Goal: Use online tool/utility: Utilize a website feature to perform a specific function

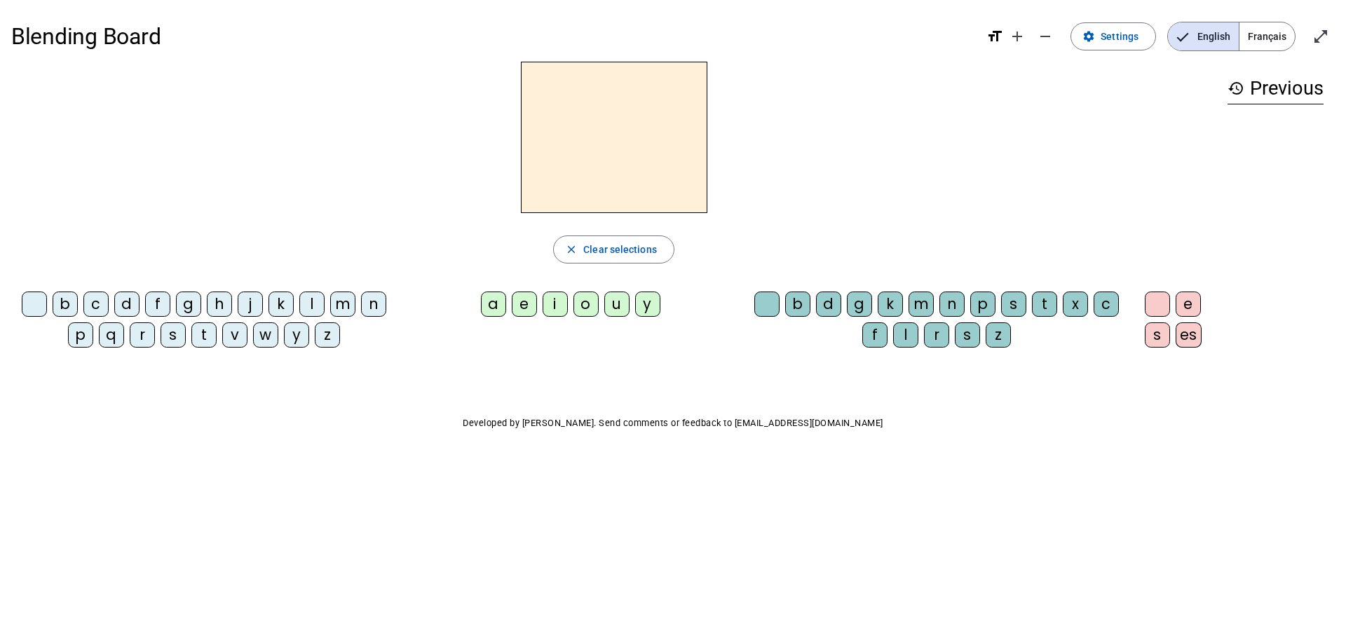
click at [62, 304] on div "b" at bounding box center [65, 304] width 25 height 25
click at [97, 306] on div "c" at bounding box center [95, 304] width 25 height 25
click at [58, 305] on div "b" at bounding box center [65, 304] width 25 height 25
click at [492, 307] on div "a" at bounding box center [493, 304] width 25 height 25
click at [1045, 289] on div "b d g k m n p s t x c f l r s z" at bounding box center [939, 322] width 391 height 73
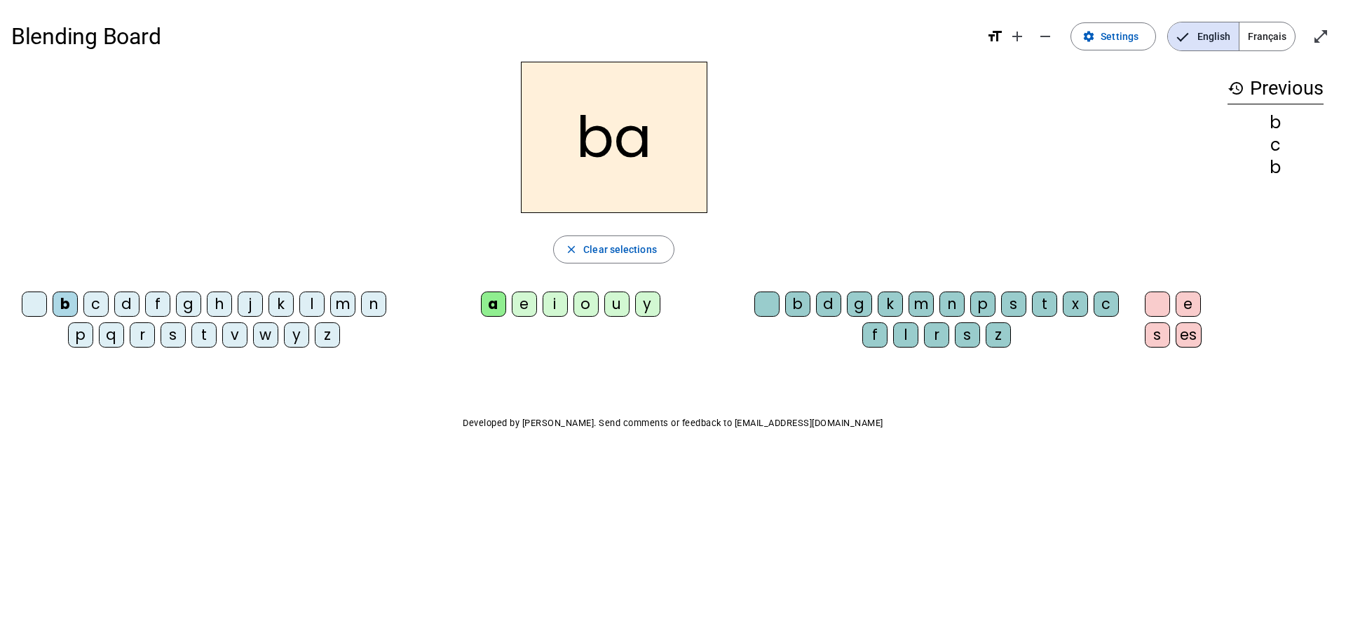
click at [1054, 300] on div "t" at bounding box center [1044, 304] width 25 height 25
click at [1182, 327] on div "es" at bounding box center [1189, 335] width 26 height 25
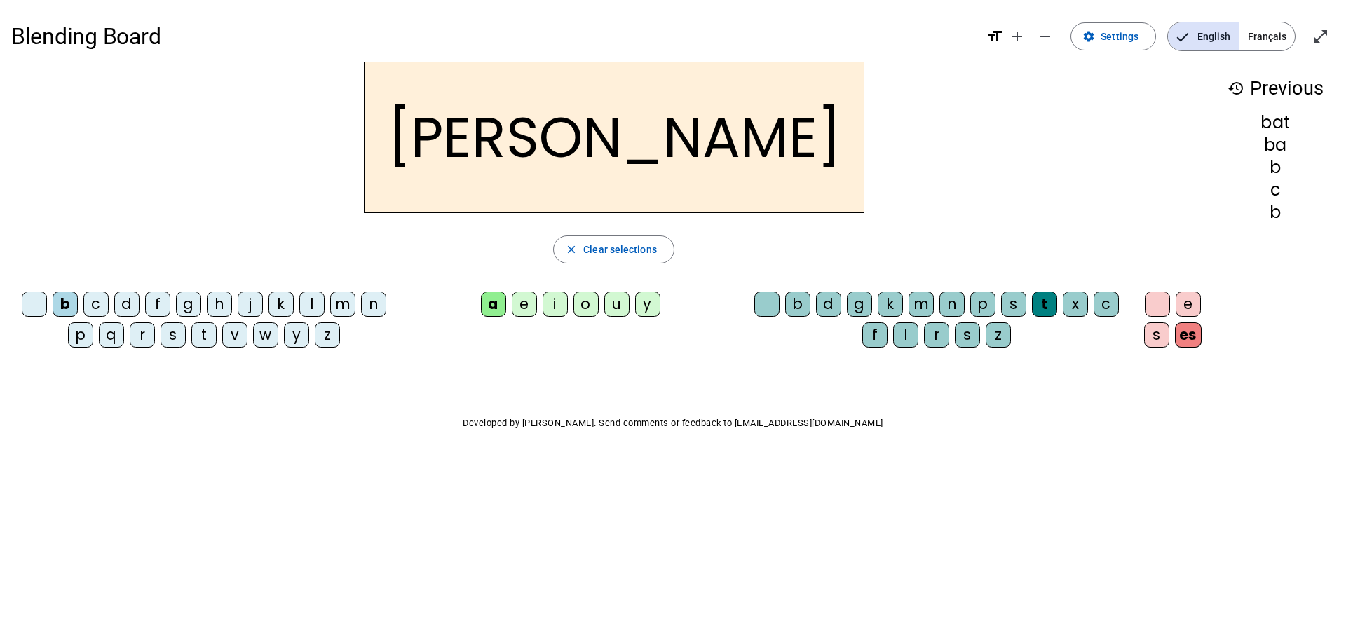
click at [1193, 313] on div "e" at bounding box center [1188, 304] width 25 height 25
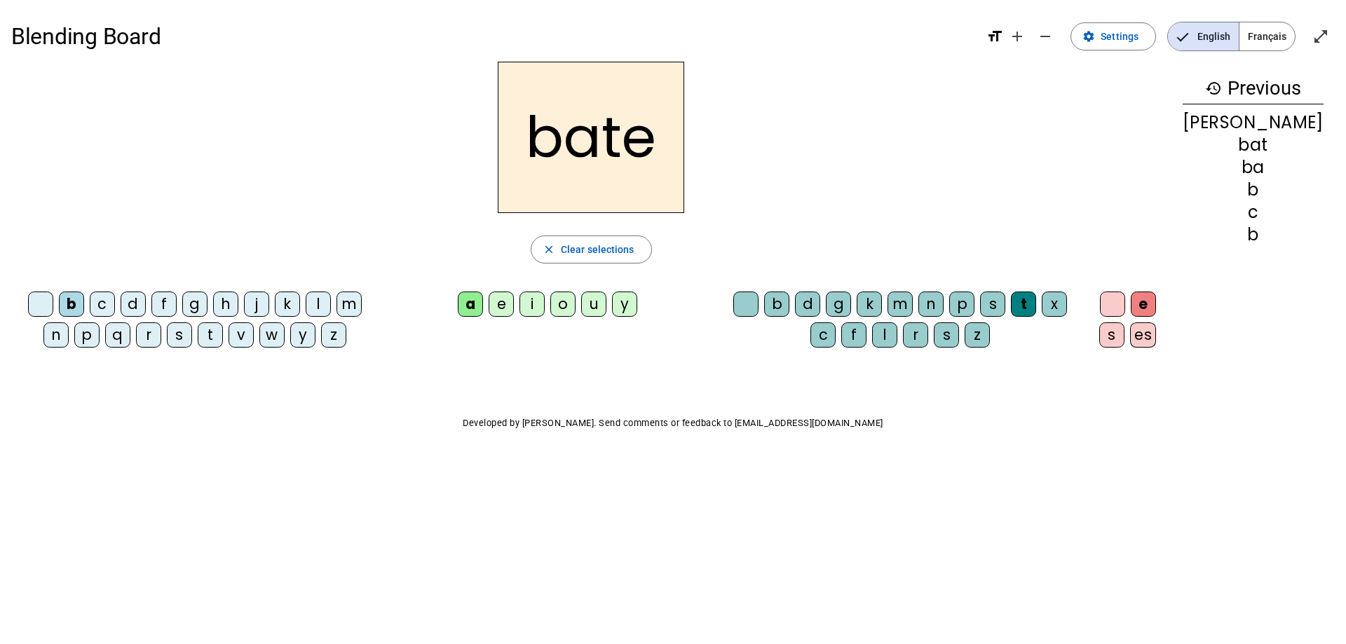
click at [1125, 336] on div "s" at bounding box center [1111, 335] width 25 height 25
